Goal: Check status: Check status

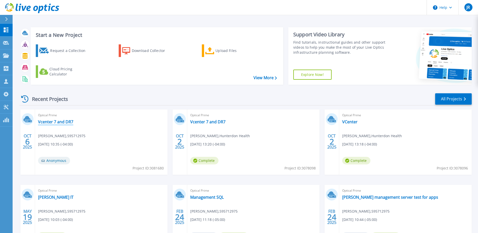
click at [51, 122] on link "Vcenter 7 and DR7" at bounding box center [55, 121] width 35 height 5
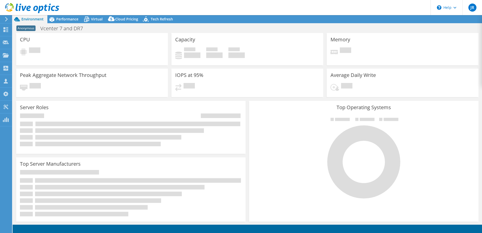
select select "USD"
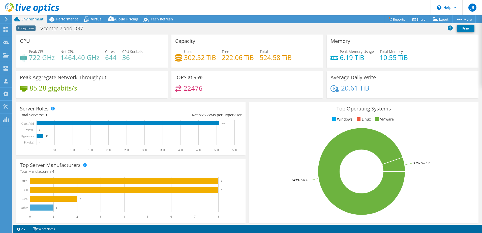
click at [6, 20] on icon at bounding box center [7, 19] width 4 height 5
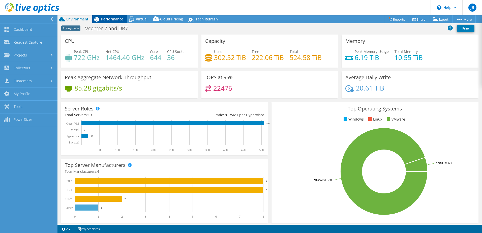
click at [105, 18] on span "Performance" at bounding box center [112, 19] width 22 height 5
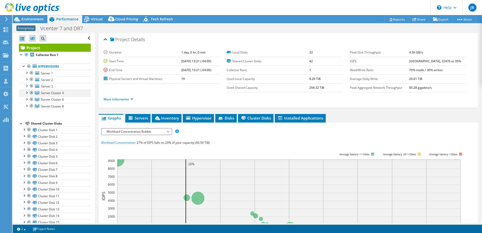
click at [27, 93] on div at bounding box center [26, 92] width 5 height 5
click at [51, 93] on span "Server Cluster 4" at bounding box center [52, 93] width 23 height 4
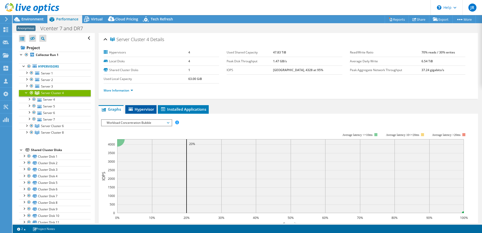
click at [135, 109] on span "Hypervisor" at bounding box center [141, 109] width 26 height 5
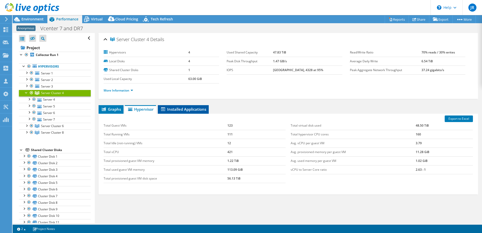
click at [186, 109] on span "Installed Applications" at bounding box center [183, 109] width 46 height 5
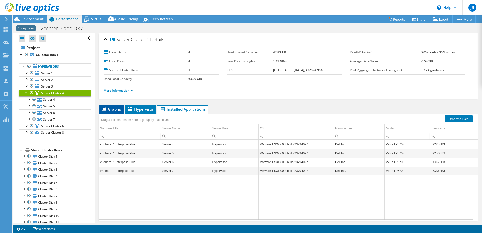
click at [109, 109] on span "Graphs" at bounding box center [111, 109] width 20 height 5
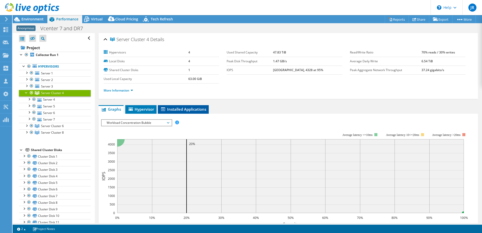
click at [193, 109] on span "Installed Applications" at bounding box center [183, 109] width 46 height 5
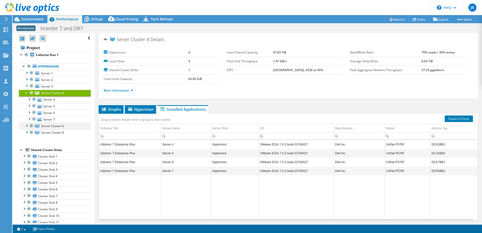
click at [28, 126] on div at bounding box center [26, 125] width 5 height 5
click at [27, 160] on div at bounding box center [26, 158] width 5 height 5
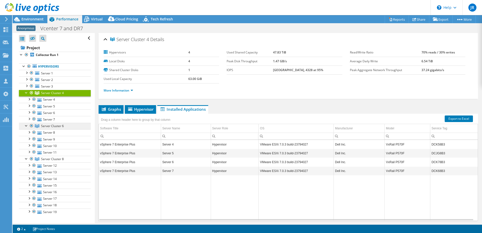
click at [52, 125] on span "Server Cluster 6" at bounding box center [52, 126] width 23 height 4
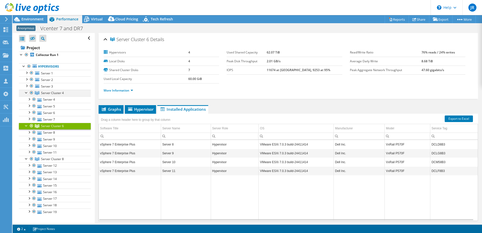
click at [25, 92] on div at bounding box center [26, 92] width 5 height 5
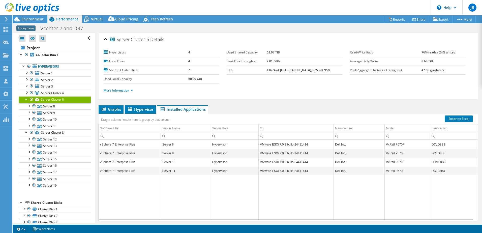
click at [26, 99] on div at bounding box center [26, 98] width 5 height 5
click at [25, 104] on div at bounding box center [26, 105] width 5 height 5
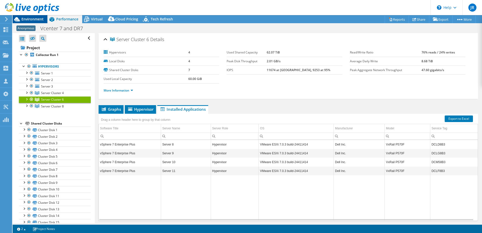
click at [27, 19] on span "Environment" at bounding box center [32, 19] width 22 height 5
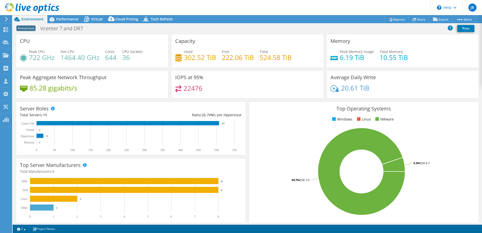
click at [7, 21] on icon at bounding box center [7, 19] width 4 height 5
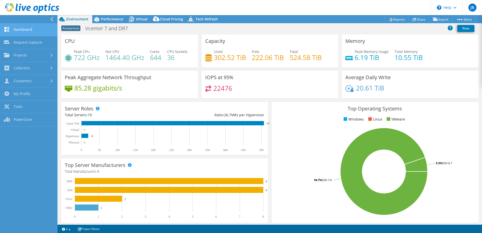
click at [24, 31] on link "Dashboard" at bounding box center [28, 29] width 57 height 13
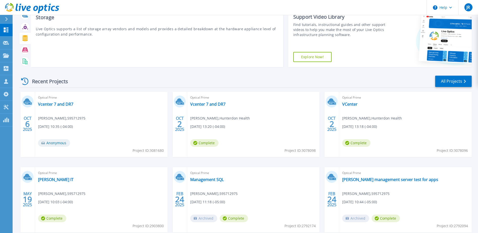
scroll to position [25, 0]
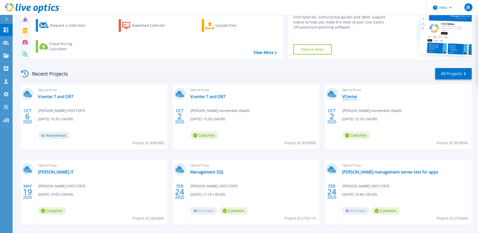
click at [349, 97] on link "VCenter" at bounding box center [349, 96] width 15 height 5
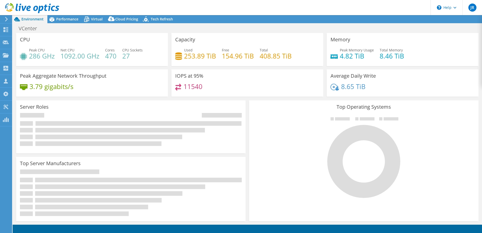
select select "USD"
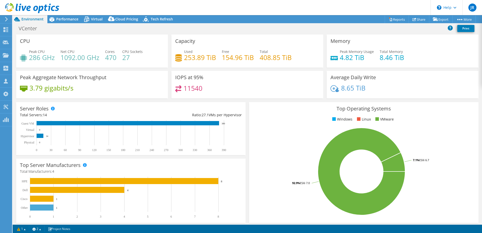
click at [7, 19] on icon at bounding box center [7, 19] width 4 height 5
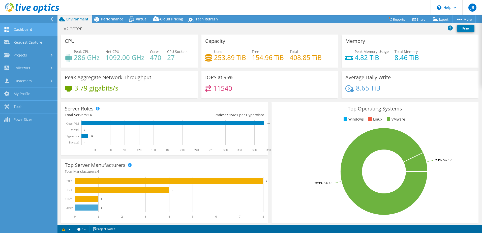
click at [23, 29] on link "Dashboard" at bounding box center [28, 29] width 57 height 13
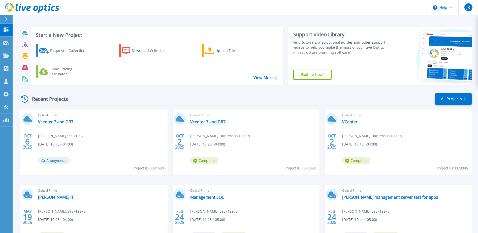
click at [212, 121] on link "Vcenter 7 and DR7" at bounding box center [207, 121] width 35 height 5
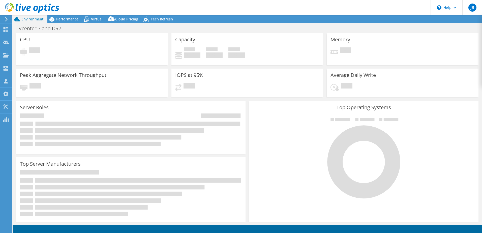
select select "USD"
